Goal: Information Seeking & Learning: Find specific fact

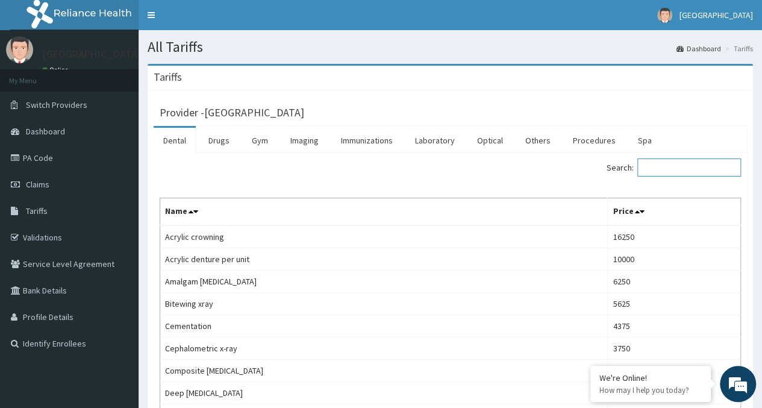
click at [674, 171] on input "Search:" at bounding box center [690, 167] width 104 height 18
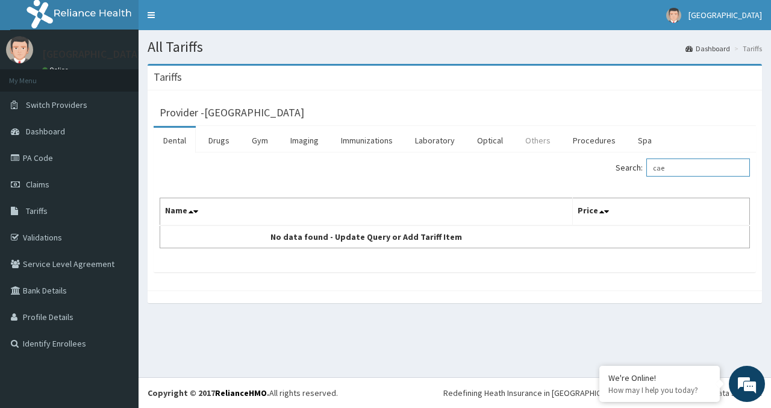
type input "cae"
click at [531, 145] on link "Others" at bounding box center [538, 140] width 45 height 25
click at [685, 164] on input "Search:" at bounding box center [699, 167] width 104 height 18
type input "caesa"
click at [597, 144] on link "Procedures" at bounding box center [594, 140] width 62 height 25
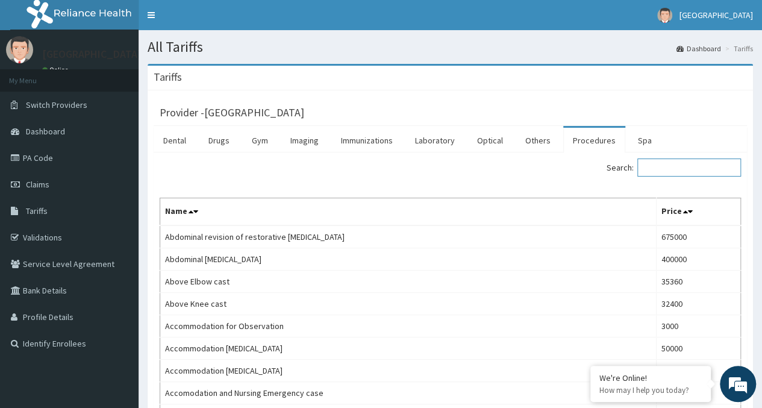
click at [682, 166] on input "Search:" at bounding box center [690, 167] width 104 height 18
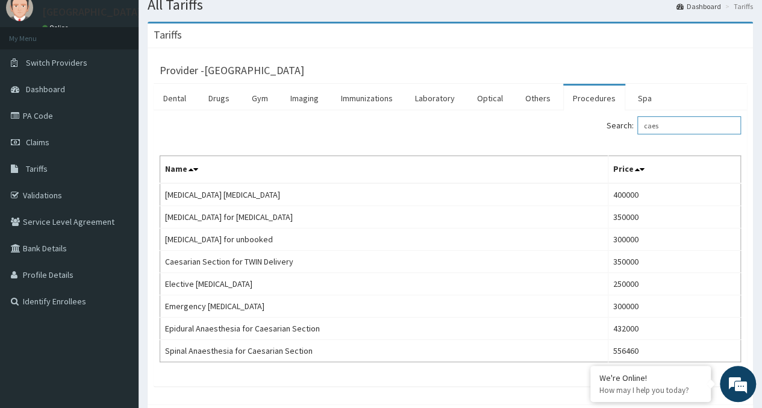
scroll to position [59, 0]
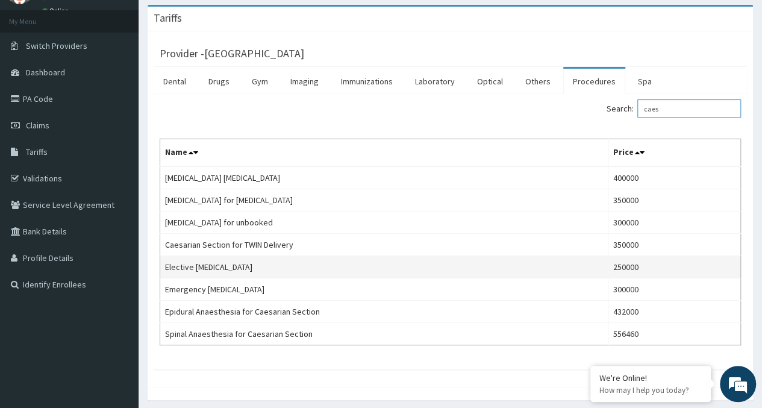
type input "caes"
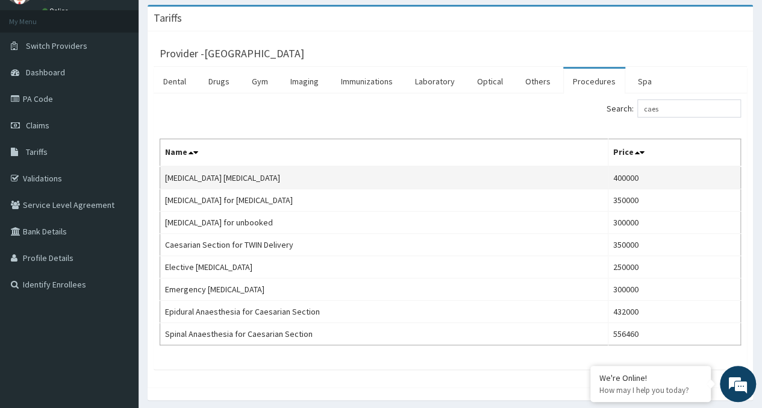
click at [316, 166] on td "Caesarean hysterectomy" at bounding box center [384, 177] width 448 height 23
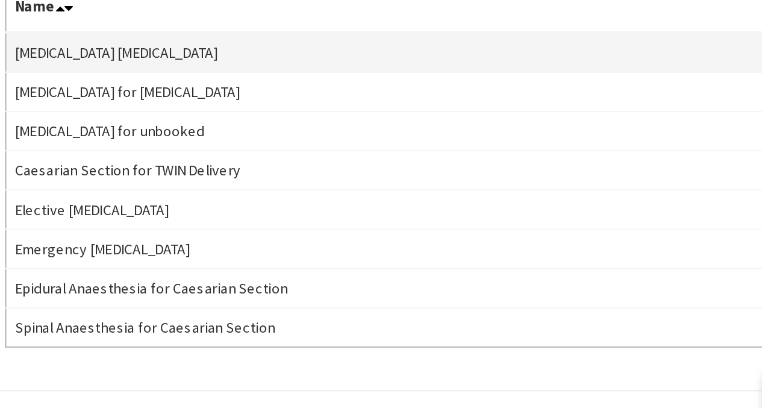
scroll to position [53, 0]
